Goal: Complete application form

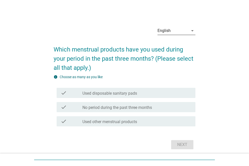
click at [186, 34] on div "English" at bounding box center [173, 31] width 31 height 8
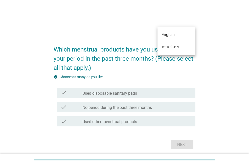
click at [182, 44] on div "ภาษาไทย" at bounding box center [177, 47] width 30 height 6
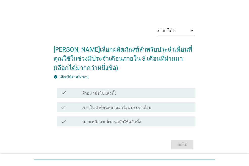
click at [138, 90] on div "check_box_outline_blank ผ้าอนามัยใช้แล้วทิ้ง" at bounding box center [137, 93] width 109 height 6
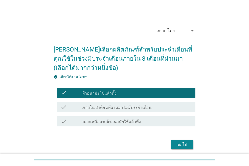
click at [176, 146] on div "ต่อไป" at bounding box center [182, 144] width 14 height 6
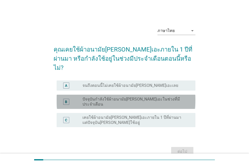
click at [163, 94] on div "B radio_button_unchecked ปัจจุบันกำลังใช้ผ้าอนามัย[PERSON_NAME]เอะในช่วงที่มีปร…" at bounding box center [126, 101] width 139 height 14
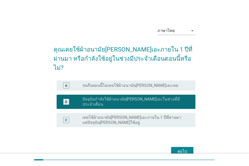
click at [177, 148] on div "ต่อไป" at bounding box center [182, 151] width 14 height 6
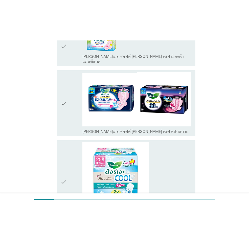
scroll to position [456, 0]
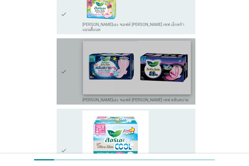
click at [148, 46] on img at bounding box center [137, 68] width 108 height 54
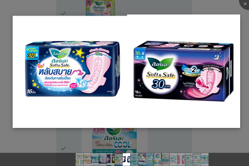
click at [193, 17] on img at bounding box center [127, 70] width 228 height 113
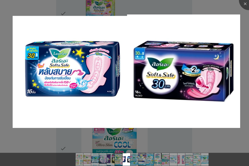
click at [196, 11] on div at bounding box center [124, 83] width 249 height 166
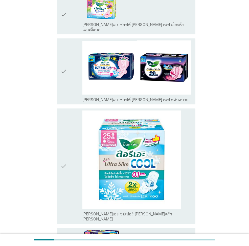
scroll to position [481, 0]
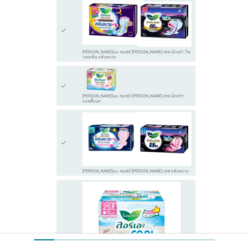
click at [66, 113] on icon "check" at bounding box center [64, 143] width 6 height 62
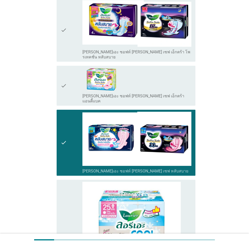
scroll to position [456, 0]
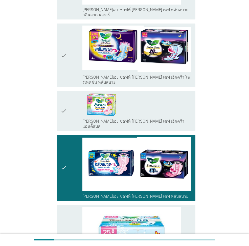
click at [63, 137] on icon "check" at bounding box center [64, 168] width 6 height 62
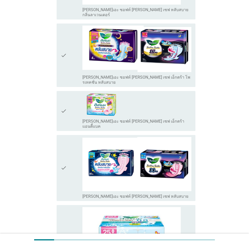
click at [61, 137] on icon "check" at bounding box center [64, 168] width 6 height 62
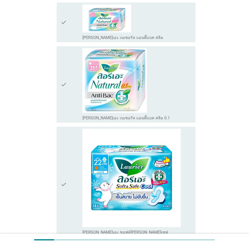
scroll to position [1362, 0]
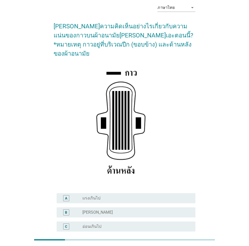
scroll to position [51, 0]
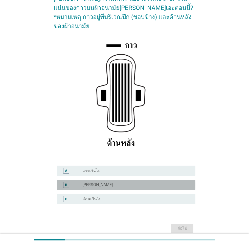
click at [156, 165] on div "B radio_button_unchecked [PERSON_NAME]" at bounding box center [126, 185] width 139 height 10
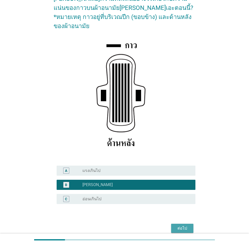
click at [186, 165] on div "ต่อไป" at bounding box center [182, 229] width 14 height 6
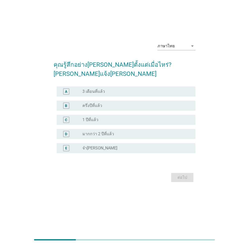
scroll to position [0, 0]
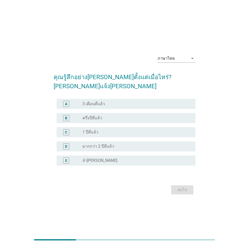
click at [159, 158] on div "radio_button_unchecked จำ[PERSON_NAME]" at bounding box center [135, 160] width 105 height 5
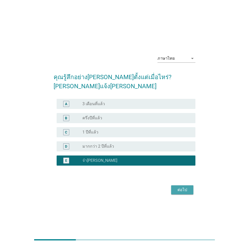
click at [176, 165] on div "ต่อไป" at bounding box center [182, 190] width 14 height 6
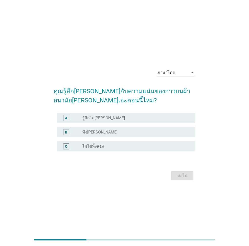
click at [116, 148] on div "radio_button_unchecked ไม่ใช่ทั้งสอง" at bounding box center [135, 146] width 105 height 5
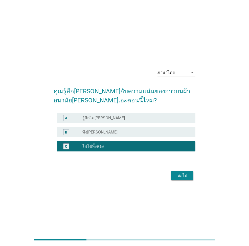
click at [120, 147] on div "radio_button_checked ไม่ใช่ทั้งสอง" at bounding box center [135, 146] width 105 height 5
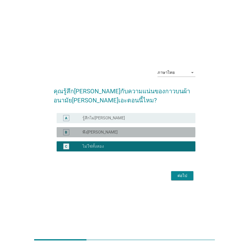
click at [121, 135] on div "radio_button_unchecked พึง[PERSON_NAME]" at bounding box center [137, 132] width 109 height 6
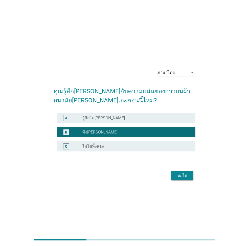
click at [182, 165] on div "ต่อไป" at bounding box center [182, 176] width 14 height 6
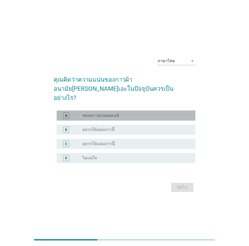
click at [152, 113] on div "radio_button_unchecked ชอบความแน่นตอนนี" at bounding box center [135, 115] width 105 height 5
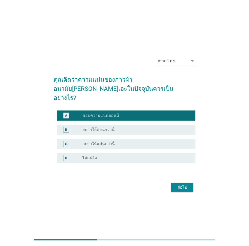
click at [178, 165] on div "ต่อไป" at bounding box center [182, 188] width 14 height 6
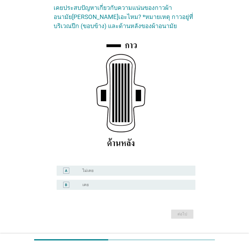
scroll to position [50, 0]
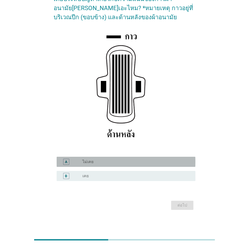
drag, startPoint x: 143, startPoint y: 161, endPoint x: 176, endPoint y: 200, distance: 51.2
click at [143, 161] on div "radio_button_unchecked ไม่เคย" at bounding box center [135, 161] width 105 height 5
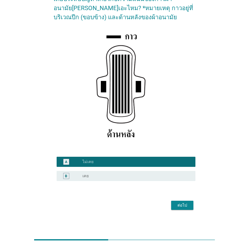
click at [180, 165] on button "ต่อไป" at bounding box center [182, 205] width 22 height 9
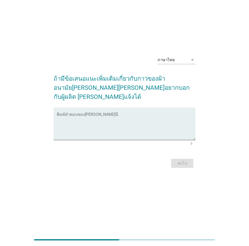
scroll to position [0, 0]
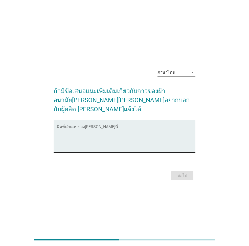
click at [130, 121] on div "พิมพ์คำตอบของ[PERSON_NAME]นี่" at bounding box center [126, 136] width 139 height 33
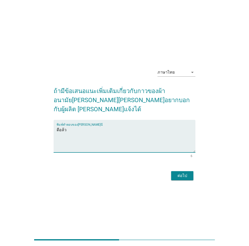
click at [61, 126] on textarea "ดีอล้ว" at bounding box center [126, 139] width 139 height 27
type textarea "ดีแล้ว"
click at [186, 165] on div "ต่อไป" at bounding box center [182, 176] width 14 height 6
